Goal: Information Seeking & Learning: Learn about a topic

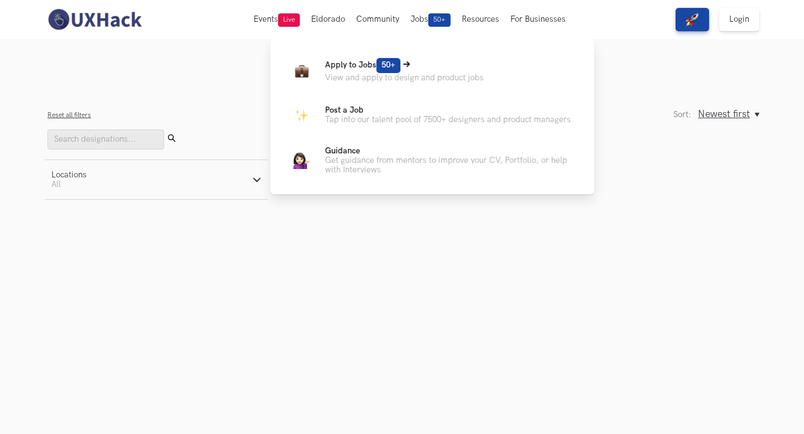
click at [351, 71] on p "Apply to Jobs 50+" at bounding box center [404, 65] width 159 height 15
click at [406, 63] on icon at bounding box center [406, 64] width 7 height 7
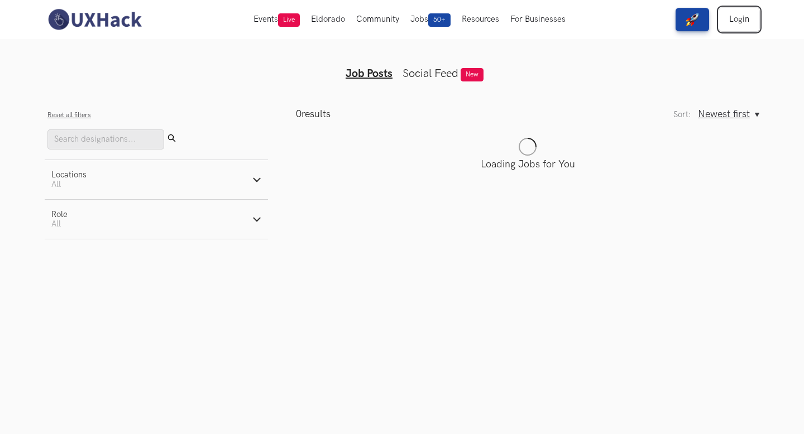
click at [733, 15] on link "Login" at bounding box center [739, 19] width 40 height 23
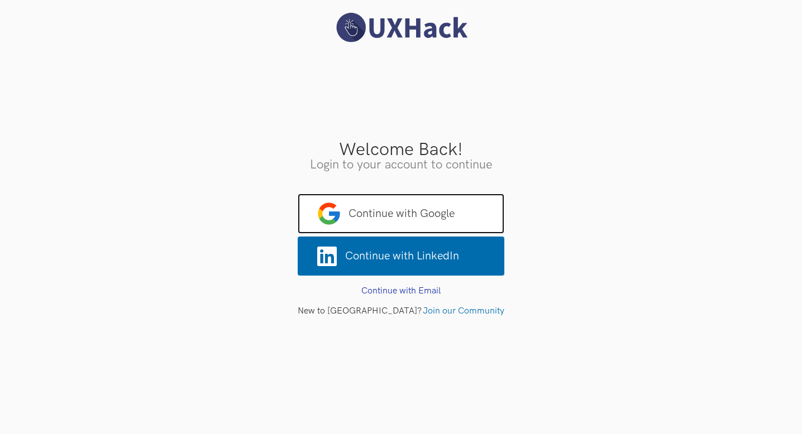
click at [390, 214] on span "Continue with Google" at bounding box center [401, 214] width 207 height 40
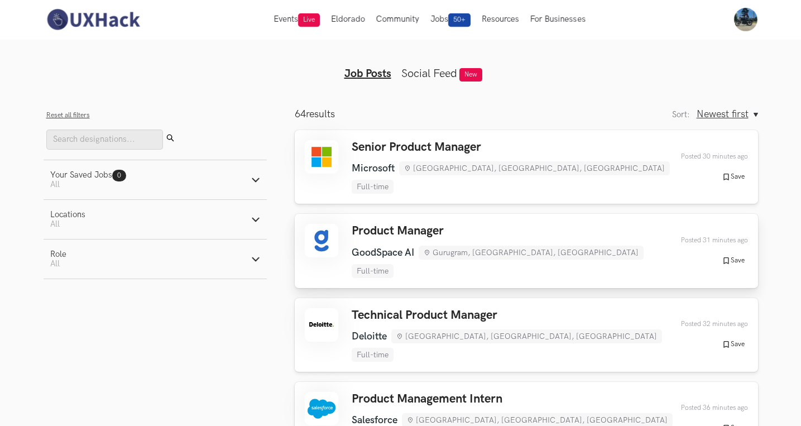
click at [386, 225] on div "Product Manager GoodSpace AI Gurugram, Haryana, India Full-time GoodSpace AI Gu…" at bounding box center [515, 251] width 327 height 54
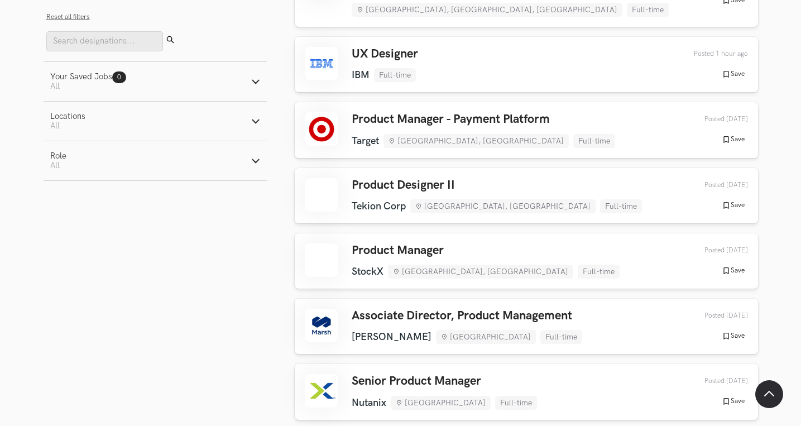
scroll to position [969, 0]
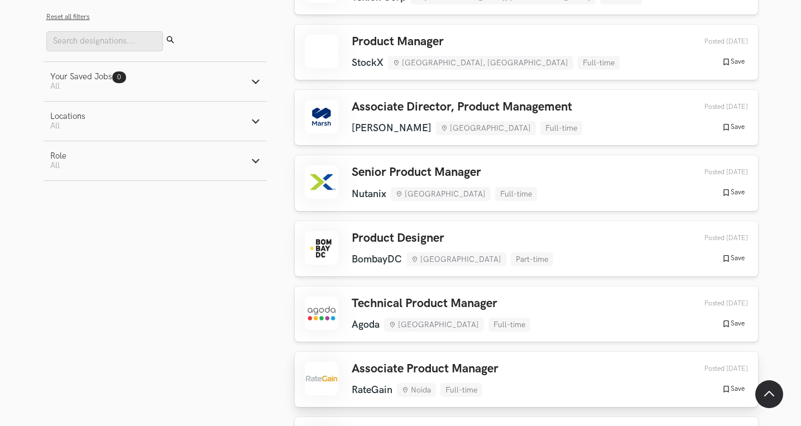
click at [372, 362] on h3 "Associate Product Manager" at bounding box center [425, 369] width 147 height 15
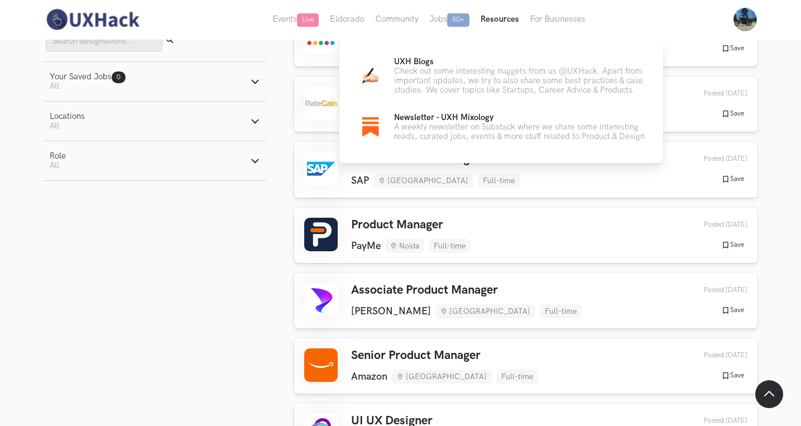
scroll to position [1192, 1]
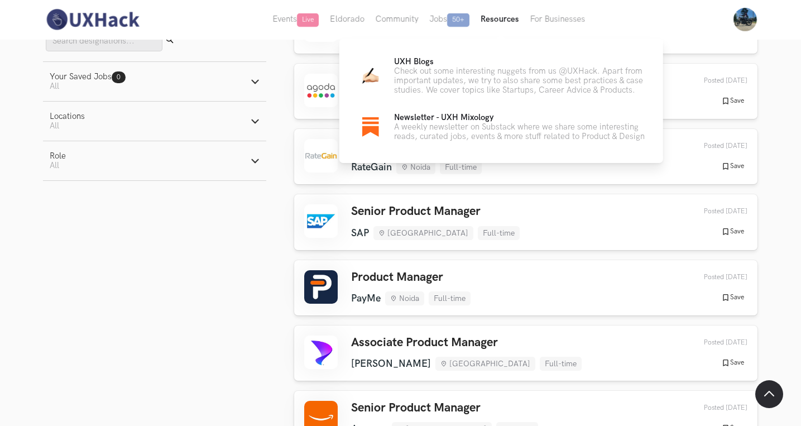
click at [513, 16] on button "Resources" at bounding box center [499, 19] width 49 height 39
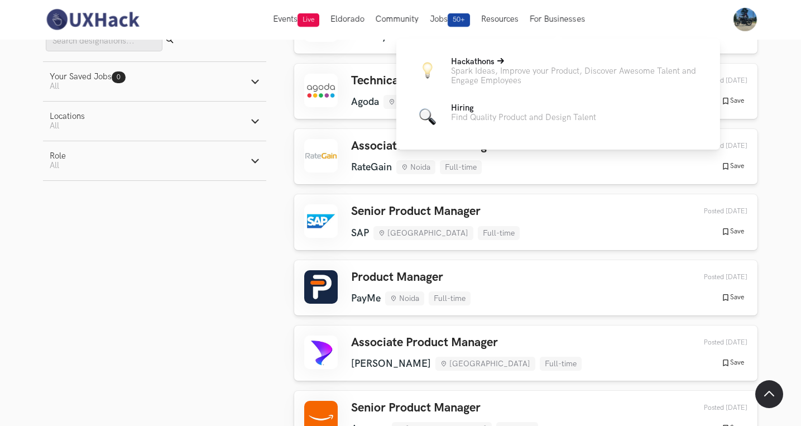
click at [528, 63] on p "Hackathons" at bounding box center [576, 61] width 251 height 9
click at [488, 69] on p "Spark Ideas, Improve your Product, Discover Awesome Talent and Engage Employees" at bounding box center [576, 75] width 251 height 19
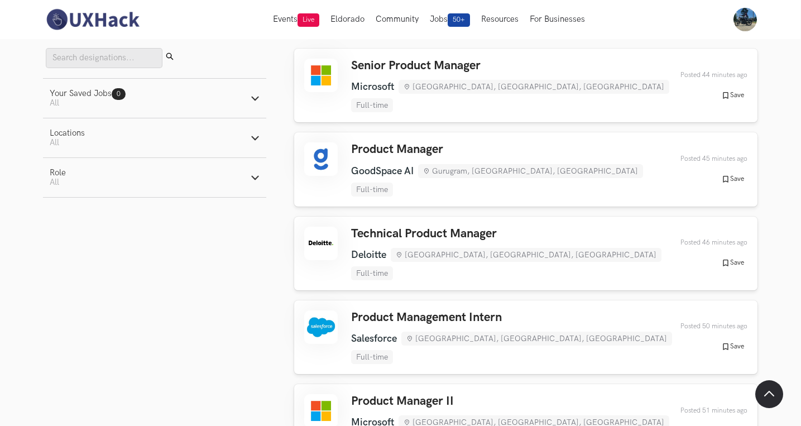
scroll to position [0, 1]
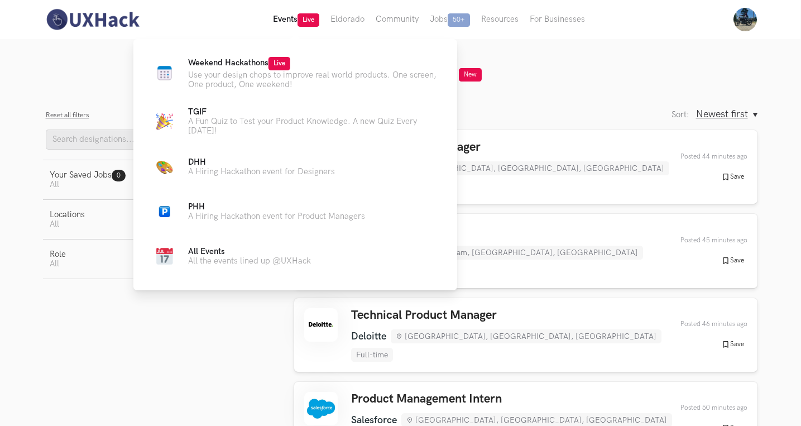
click at [290, 16] on button "Events Live" at bounding box center [297, 19] width 58 height 39
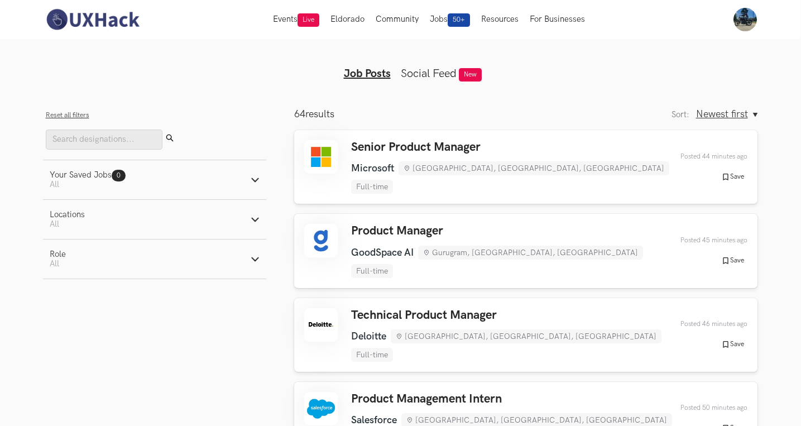
click at [121, 21] on img at bounding box center [92, 19] width 99 height 23
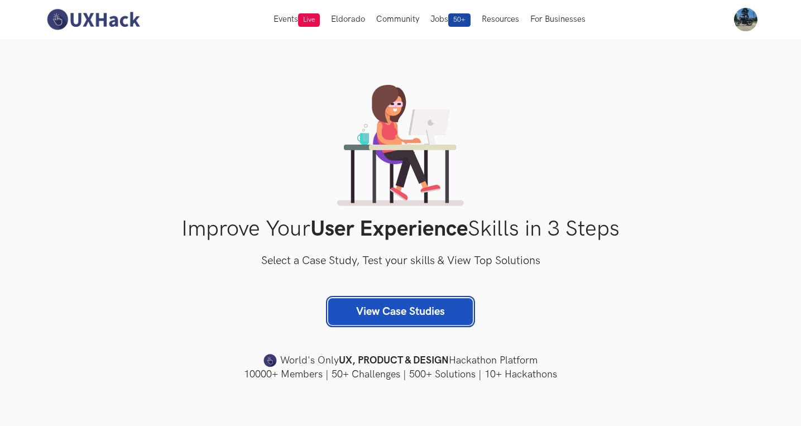
click at [403, 316] on link "View Case Studies" at bounding box center [400, 311] width 145 height 27
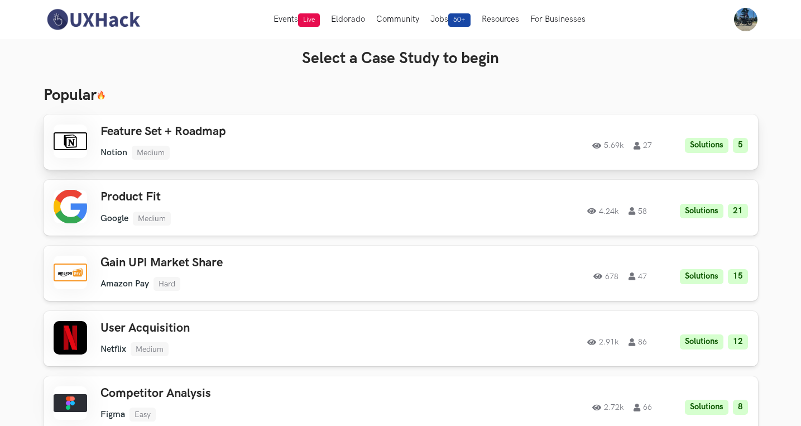
click at [300, 149] on ul "Notion Medium" at bounding box center [259, 153] width 317 height 14
click at [135, 17] on img at bounding box center [93, 19] width 99 height 23
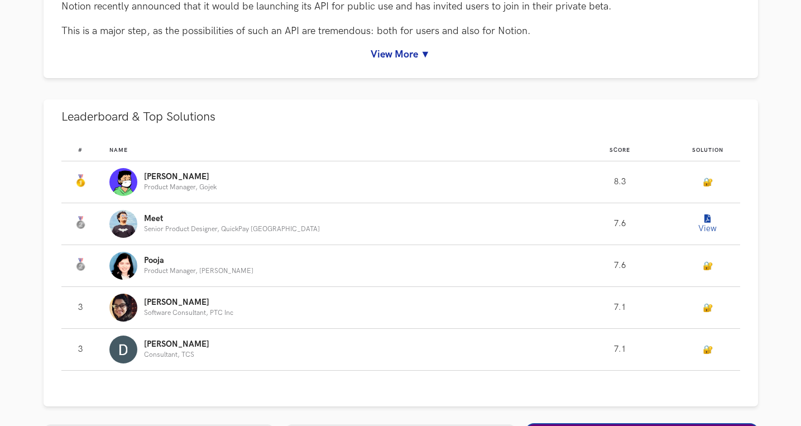
scroll to position [586, 0]
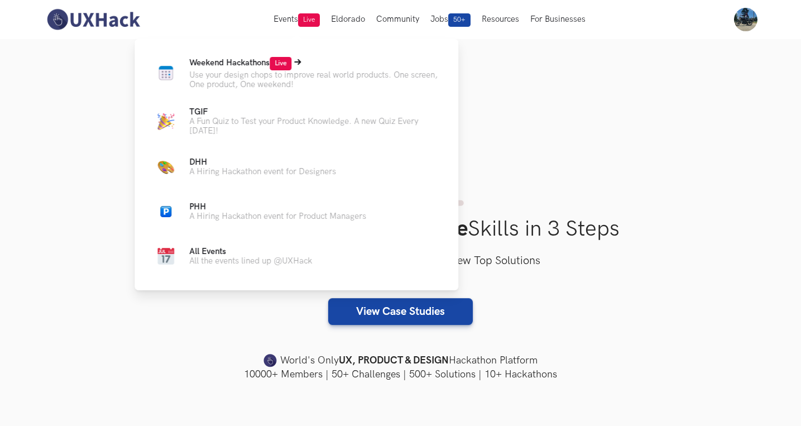
click at [229, 80] on p "Use your design chops to improve real world products. One screen, One product, …" at bounding box center [314, 79] width 251 height 19
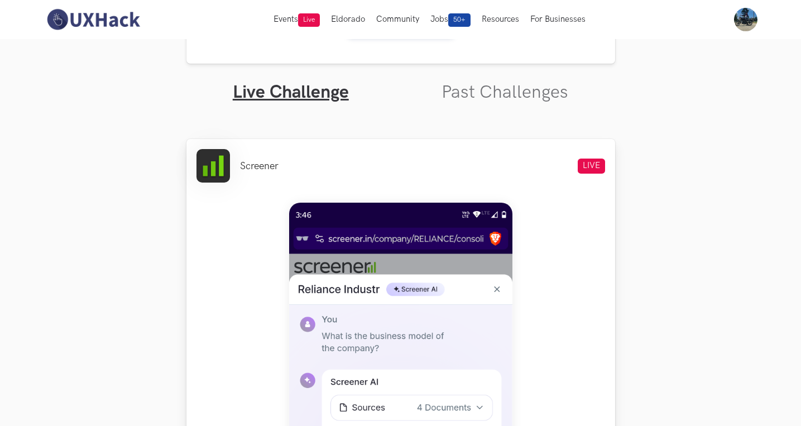
scroll to position [287, 0]
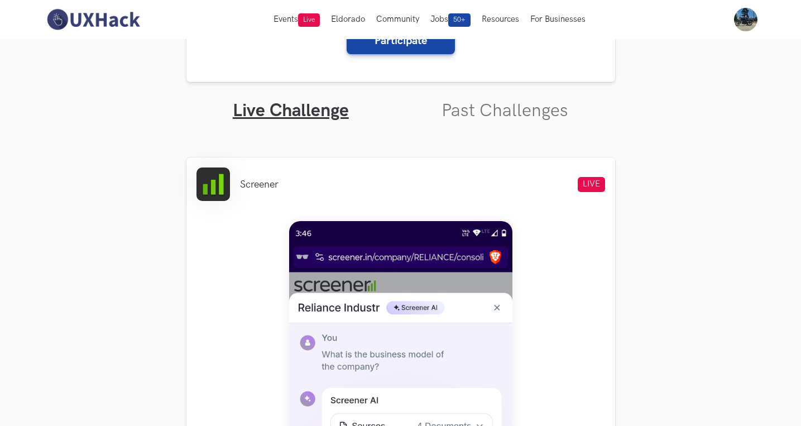
click at [320, 98] on ul "Live Challenge Past Challenges" at bounding box center [401, 102] width 429 height 40
click at [319, 106] on link "Live Challenge" at bounding box center [291, 111] width 116 height 22
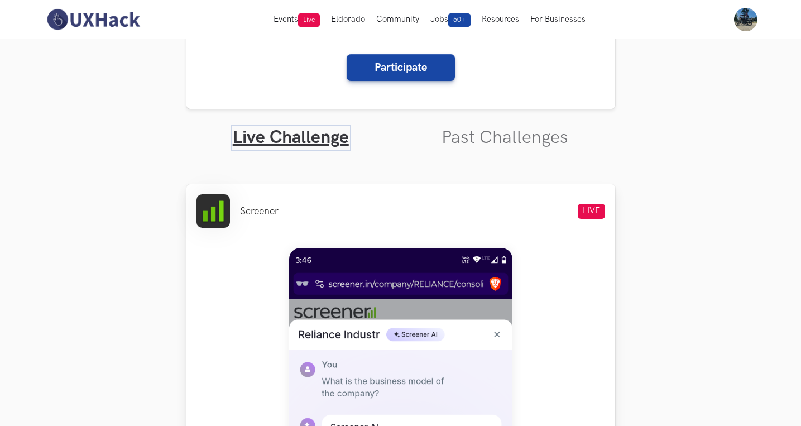
scroll to position [219, 0]
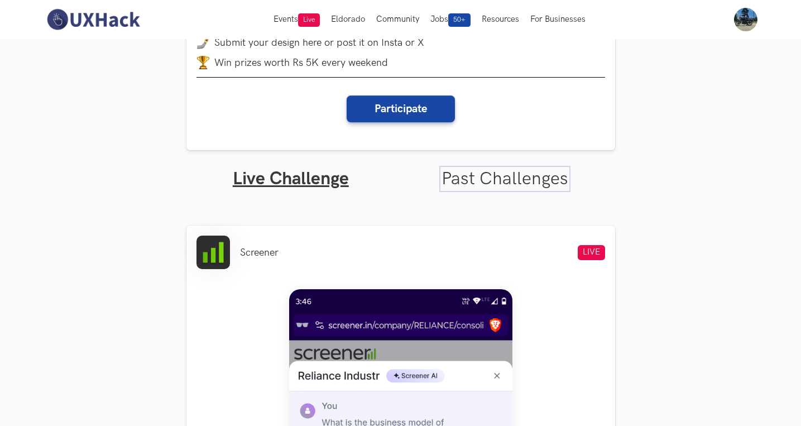
click at [471, 176] on link "Past Challenges" at bounding box center [505, 179] width 127 height 22
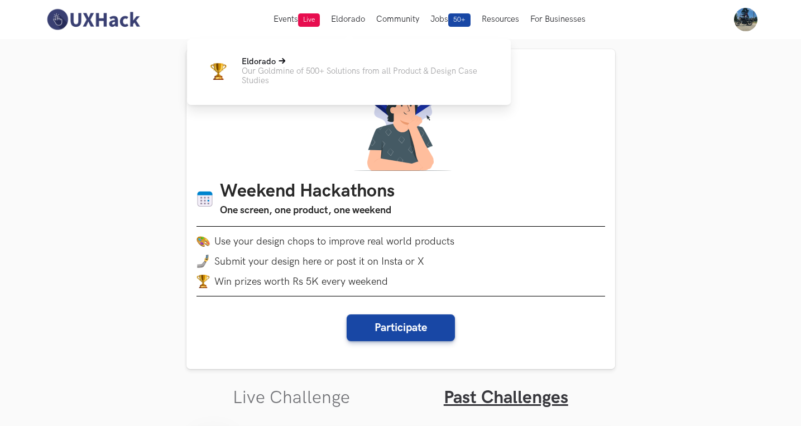
click at [326, 62] on p "Eldorado" at bounding box center [367, 61] width 251 height 9
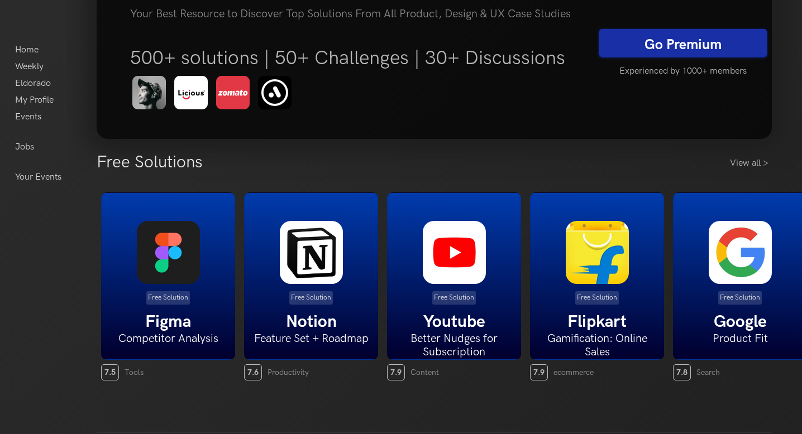
scroll to position [118, 0]
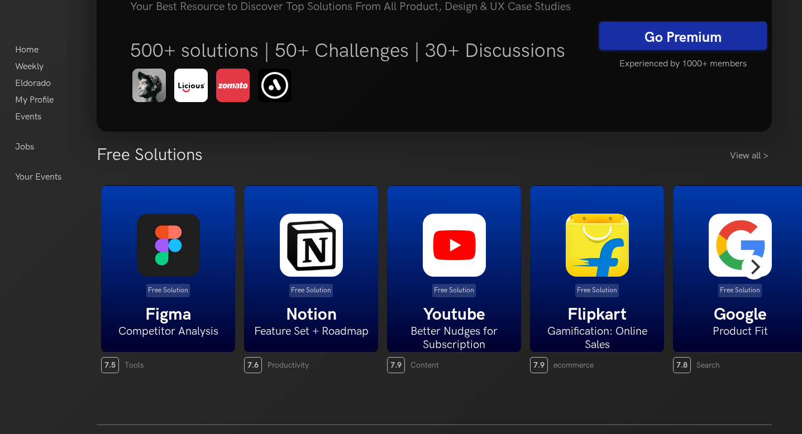
click at [760, 259] on button "Next" at bounding box center [754, 267] width 25 height 25
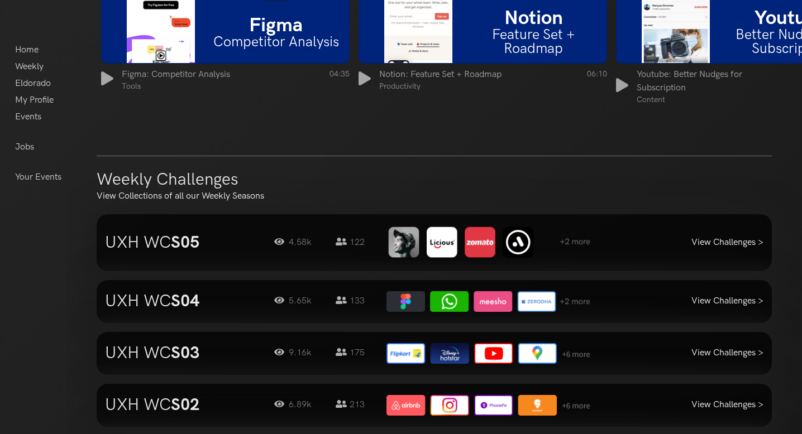
scroll to position [937, 0]
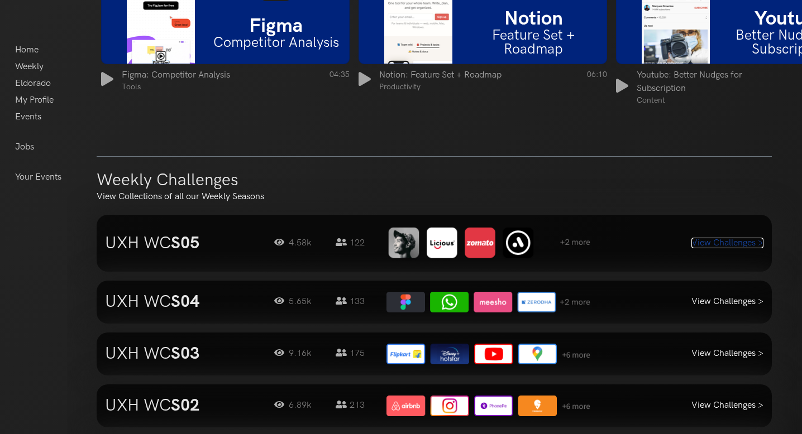
click at [705, 243] on link "View Challenges >" at bounding box center [727, 243] width 72 height 11
click at [34, 63] on link "Weekly" at bounding box center [29, 67] width 28 height 17
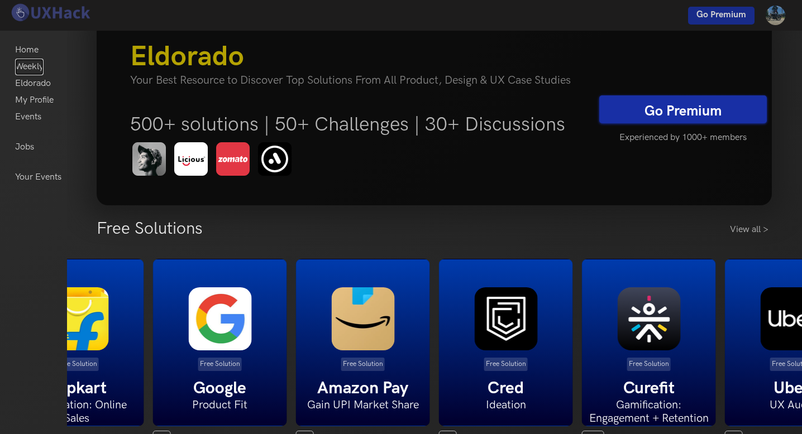
scroll to position [0, 0]
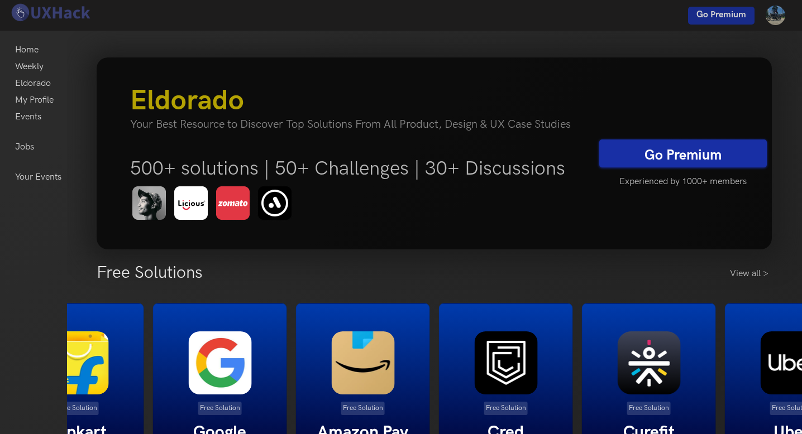
click at [636, 158] on link "Go Premium" at bounding box center [683, 154] width 168 height 28
click at [690, 146] on link "Go Premium" at bounding box center [683, 154] width 168 height 28
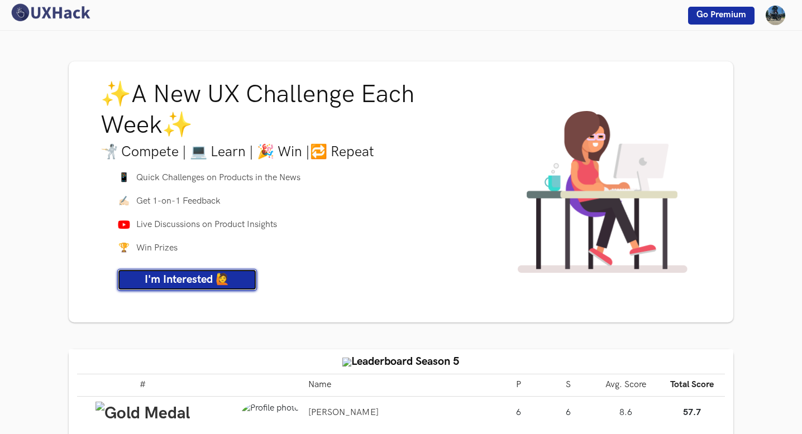
click at [174, 273] on span "I'm Interested 🙋" at bounding box center [187, 279] width 85 height 13
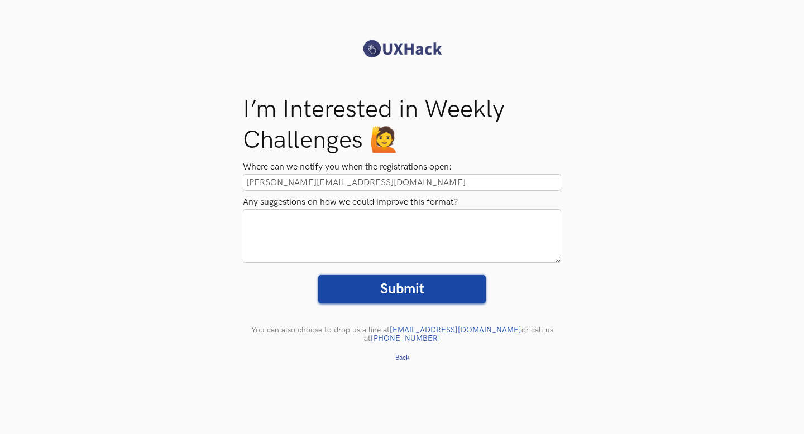
click at [422, 289] on input "Submit" at bounding box center [402, 289] width 168 height 28
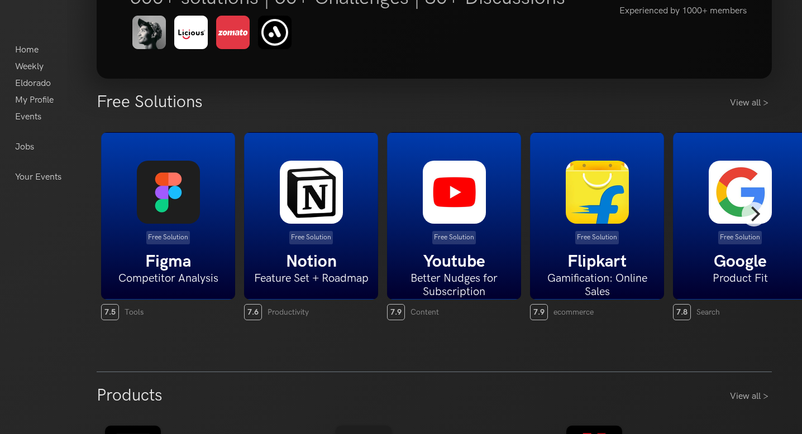
scroll to position [169, 0]
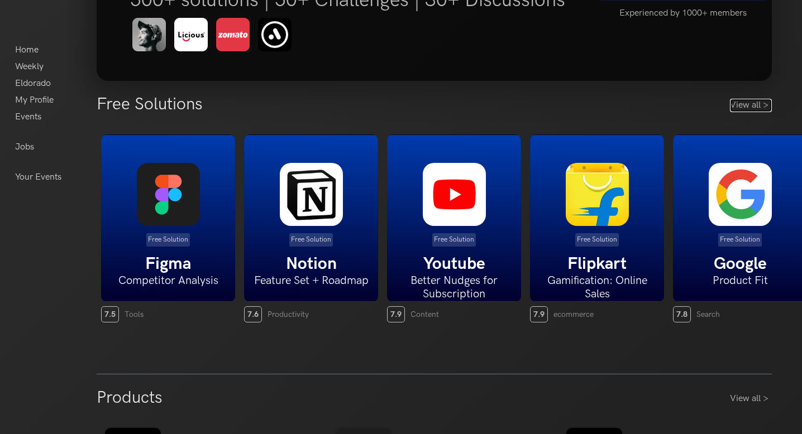
click at [750, 102] on link "View all >" at bounding box center [751, 105] width 42 height 13
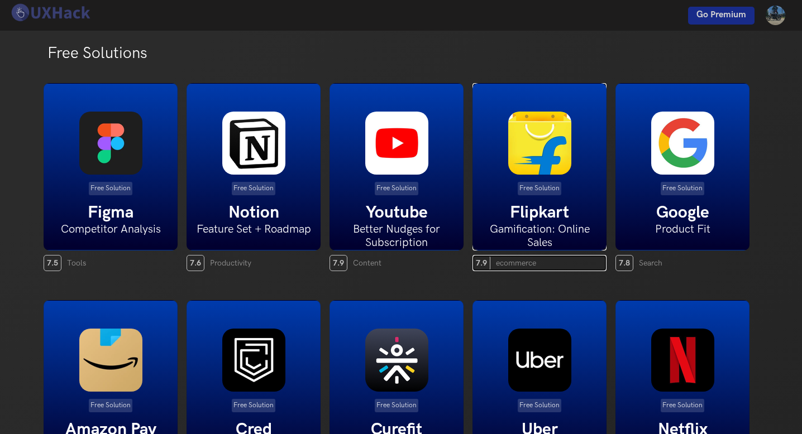
click at [538, 163] on img at bounding box center [539, 143] width 63 height 63
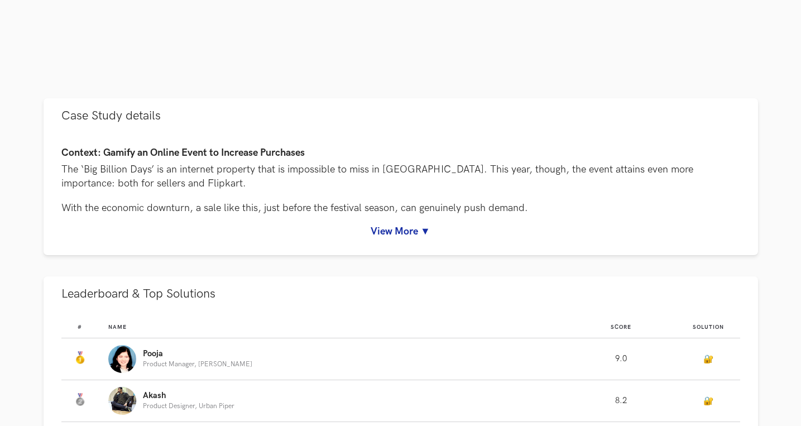
scroll to position [446, 0]
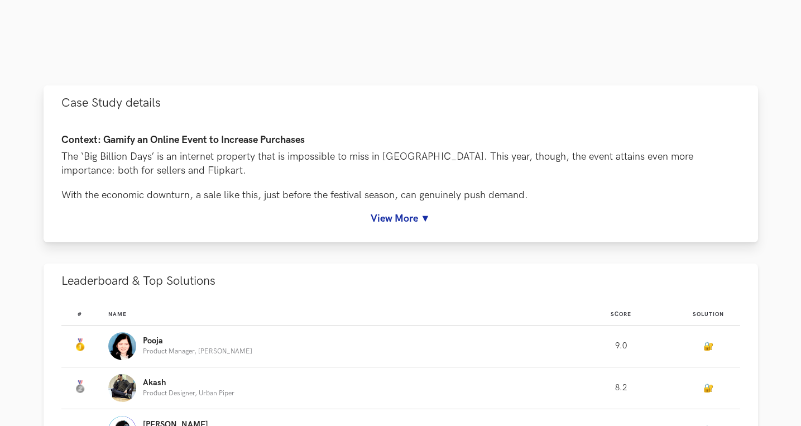
click at [418, 218] on link "View More ▼" at bounding box center [400, 219] width 679 height 12
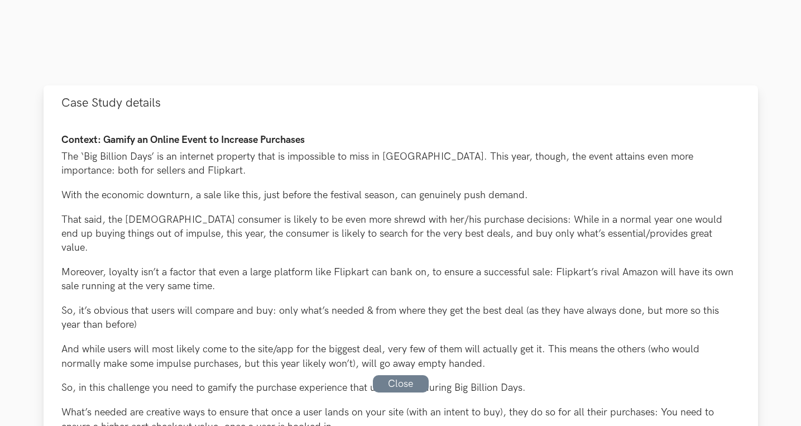
scroll to position [564, 0]
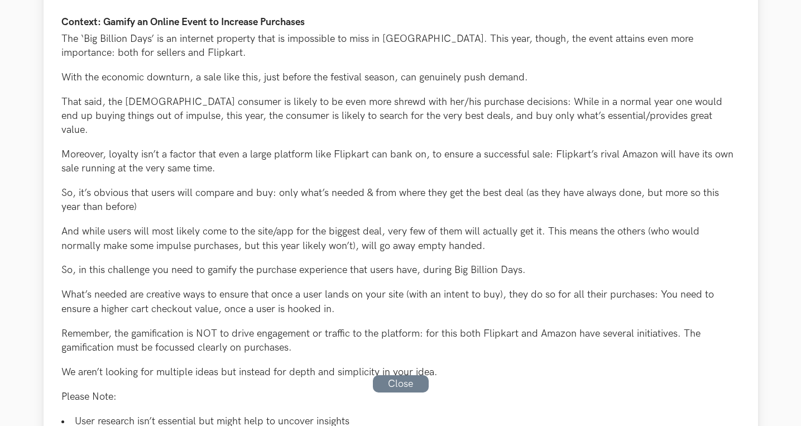
click at [399, 390] on link "Close" at bounding box center [401, 383] width 56 height 17
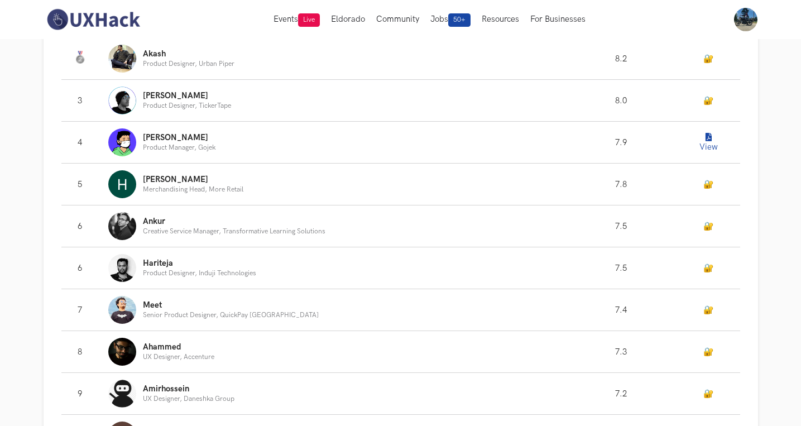
scroll to position [819, 0]
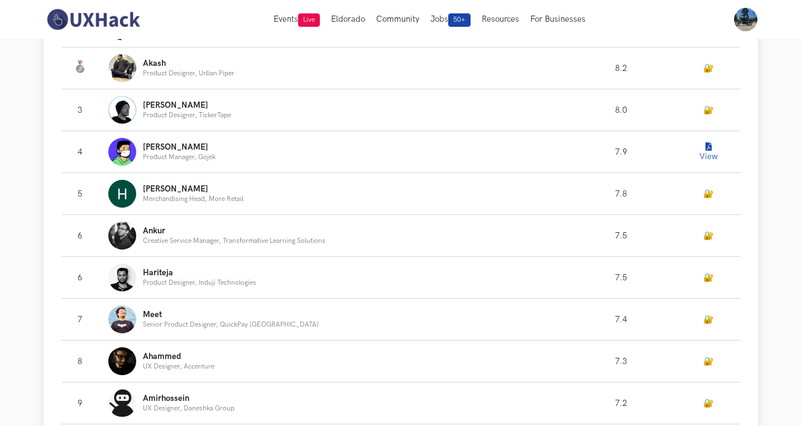
click at [713, 141] on button "View" at bounding box center [709, 152] width 22 height 22
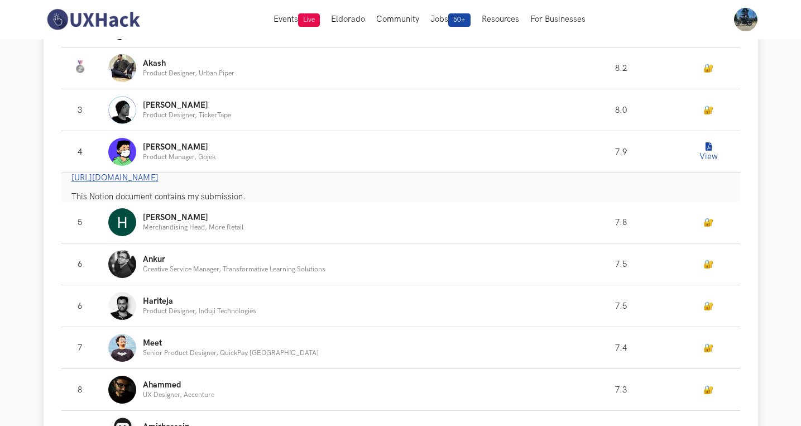
click at [159, 173] on link "[URL][DOMAIN_NAME]" at bounding box center [114, 177] width 87 height 9
